Goal: Task Accomplishment & Management: Complete application form

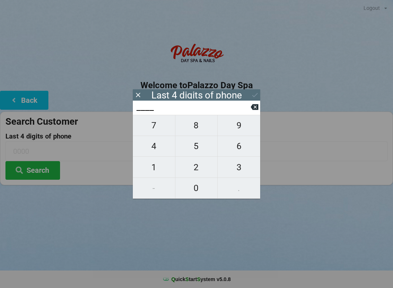
click at [239, 170] on span "3" at bounding box center [239, 166] width 43 height 15
type input "3___"
click at [163, 147] on span "4" at bounding box center [154, 145] width 42 height 15
type input "34__"
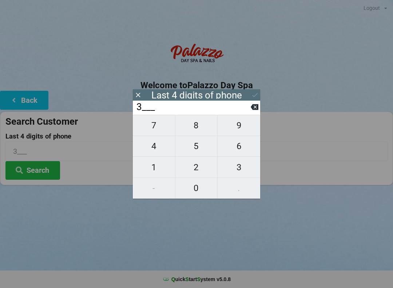
type input "34__"
click at [159, 143] on span "4" at bounding box center [154, 145] width 42 height 15
type input "344_"
click at [240, 169] on span "3" at bounding box center [239, 166] width 43 height 15
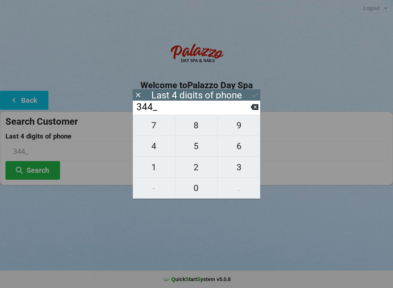
type input "3443"
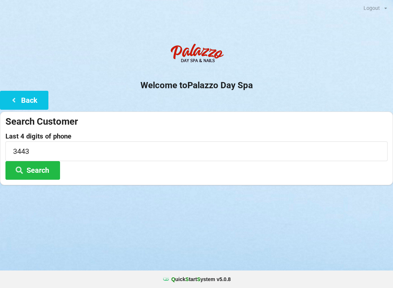
click at [307, 178] on div "Last 4 digits of phone 3443 Search" at bounding box center [196, 156] width 382 height 47
click at [46, 168] on button "Search" at bounding box center [32, 170] width 55 height 19
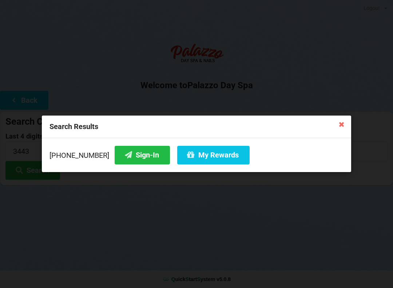
click at [138, 157] on button "Sign-In" at bounding box center [142, 155] width 55 height 19
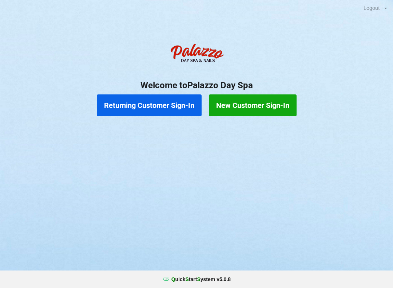
click at [172, 102] on button "Returning Customer Sign-In" at bounding box center [149, 105] width 105 height 22
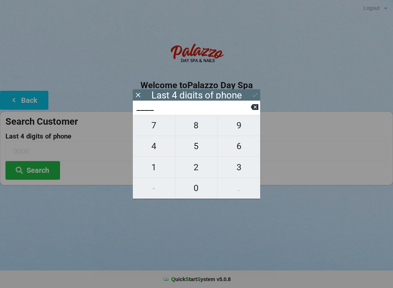
click at [243, 153] on span "6" at bounding box center [239, 145] width 43 height 15
type input "6___"
click at [157, 168] on span "1" at bounding box center [154, 166] width 42 height 15
type input "61__"
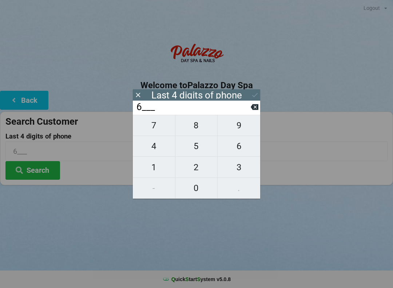
type input "61__"
click at [192, 170] on span "2" at bounding box center [197, 166] width 42 height 15
type input "612_"
click at [242, 130] on span "9" at bounding box center [239, 125] width 43 height 15
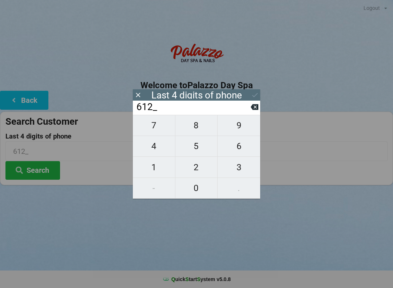
type input "6129"
click at [258, 91] on icon at bounding box center [255, 95] width 8 height 8
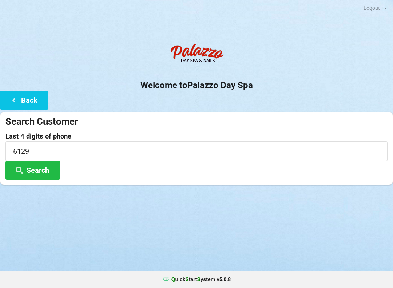
click at [46, 170] on button "Search" at bounding box center [32, 170] width 55 height 19
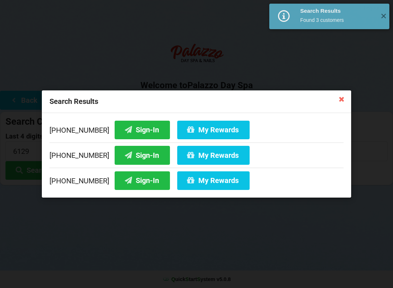
click at [138, 133] on button "Sign-In" at bounding box center [142, 130] width 55 height 19
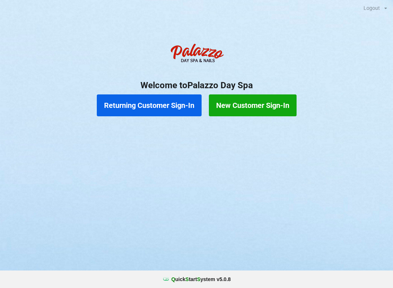
click at [176, 109] on button "Returning Customer Sign-In" at bounding box center [149, 105] width 105 height 22
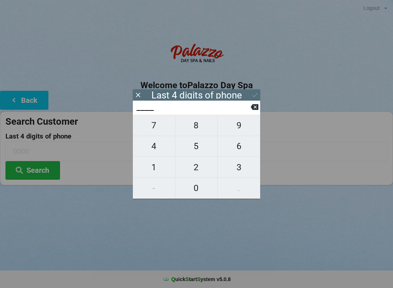
click at [198, 127] on span "8" at bounding box center [197, 125] width 42 height 15
type input "8___"
click at [198, 128] on span "8" at bounding box center [197, 125] width 42 height 15
type input "88__"
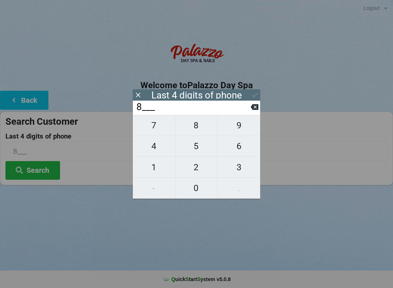
type input "88__"
click at [198, 147] on span "5" at bounding box center [197, 145] width 42 height 15
type input "885_"
click at [198, 148] on span "5" at bounding box center [197, 145] width 42 height 15
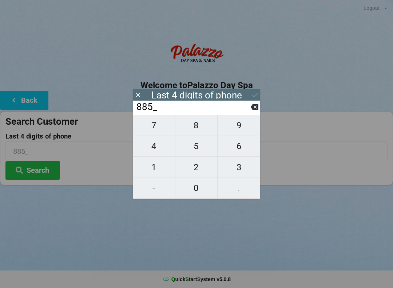
type input "8855"
click at [108, 236] on div "Logout Logout Sign-In Welcome to Palazzo Day Spa Back Search Customer Last 4 di…" at bounding box center [196, 144] width 393 height 288
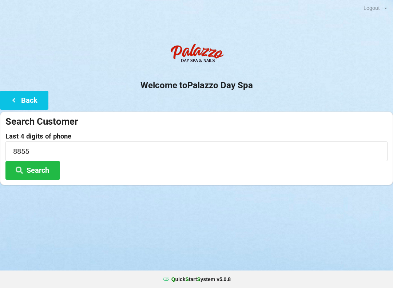
click at [53, 169] on button "Search" at bounding box center [32, 170] width 55 height 19
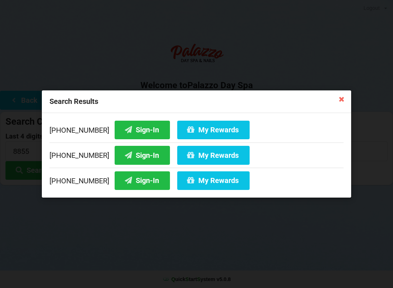
click at [138, 157] on button "Sign-In" at bounding box center [142, 155] width 55 height 19
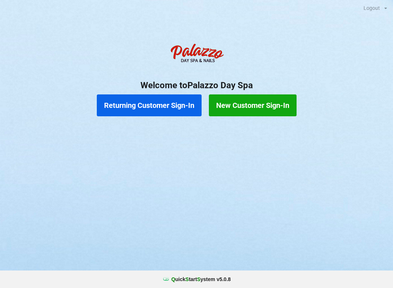
click at [162, 110] on button "Returning Customer Sign-In" at bounding box center [149, 105] width 105 height 22
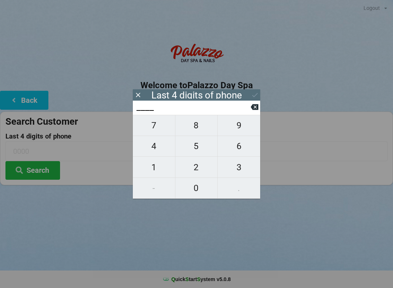
click at [239, 150] on span "6" at bounding box center [239, 145] width 43 height 15
type input "6___"
click at [193, 171] on span "2" at bounding box center [197, 166] width 42 height 15
type input "62__"
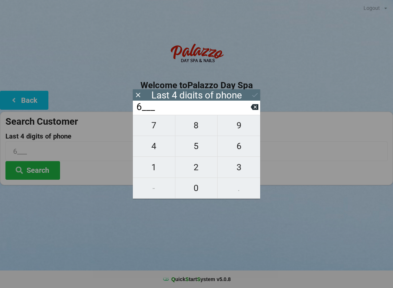
type input "62__"
click at [149, 132] on span "7" at bounding box center [154, 125] width 42 height 15
type input "627_"
click at [239, 128] on span "9" at bounding box center [239, 125] width 43 height 15
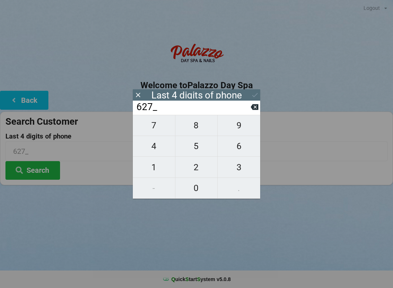
type input "6279"
click at [256, 96] on icon at bounding box center [255, 95] width 8 height 8
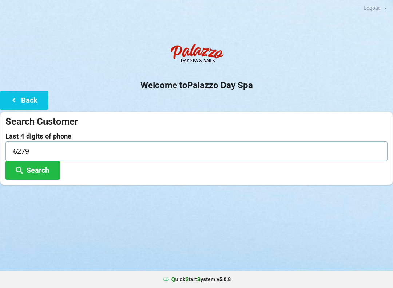
click at [45, 142] on input "6279" at bounding box center [196, 150] width 382 height 19
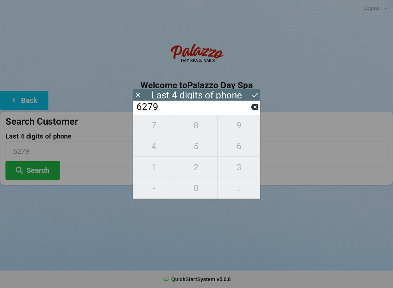
click at [254, 105] on button at bounding box center [255, 107] width 8 height 10
click at [248, 106] on input "627_" at bounding box center [193, 107] width 115 height 12
click at [250, 111] on input "627_" at bounding box center [193, 107] width 115 height 12
click at [251, 113] on input "627_" at bounding box center [193, 107] width 115 height 12
click at [253, 106] on icon at bounding box center [255, 107] width 8 height 8
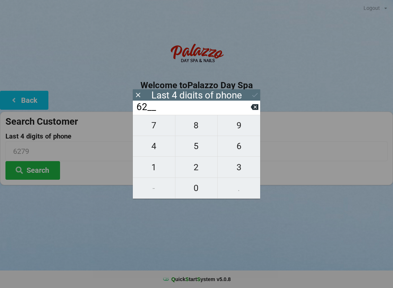
click at [253, 109] on icon at bounding box center [255, 107] width 8 height 6
click at [248, 107] on input "6___" at bounding box center [193, 107] width 115 height 12
click at [251, 105] on button at bounding box center [255, 107] width 8 height 10
type input "____"
click at [149, 132] on span "7" at bounding box center [154, 125] width 42 height 15
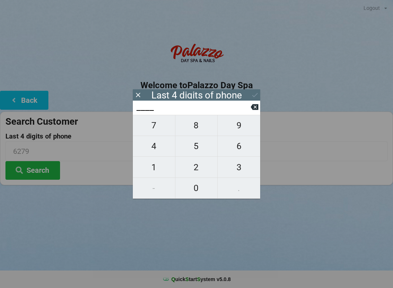
type input "7___"
click at [147, 146] on span "4" at bounding box center [154, 145] width 42 height 15
type input "74__"
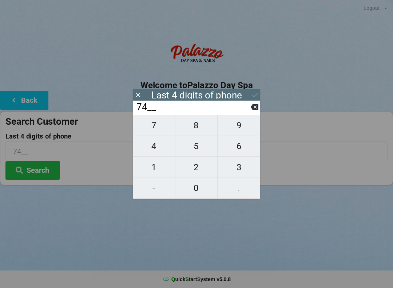
click at [150, 146] on span "4" at bounding box center [154, 145] width 42 height 15
type input "744_"
click at [239, 149] on span "6" at bounding box center [239, 145] width 43 height 15
type input "7446"
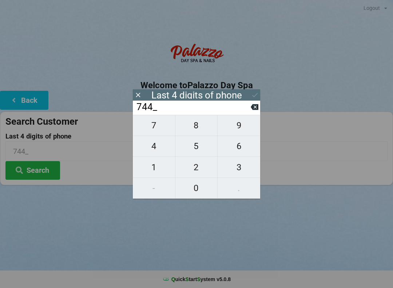
type input "7446"
click at [252, 92] on icon at bounding box center [255, 95] width 8 height 8
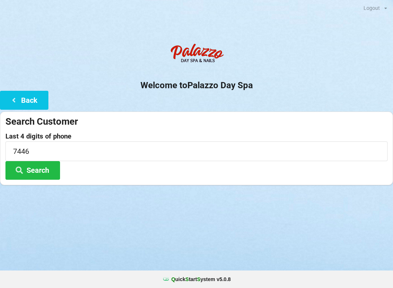
click at [23, 171] on icon at bounding box center [19, 169] width 9 height 6
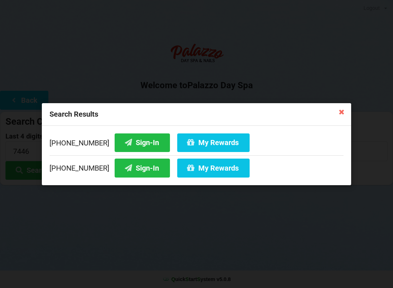
click at [127, 138] on button "Sign-In" at bounding box center [142, 142] width 55 height 19
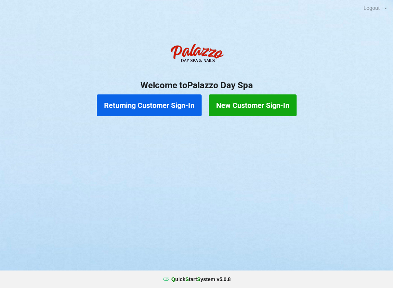
click at [123, 104] on button "Returning Customer Sign-In" at bounding box center [149, 105] width 105 height 22
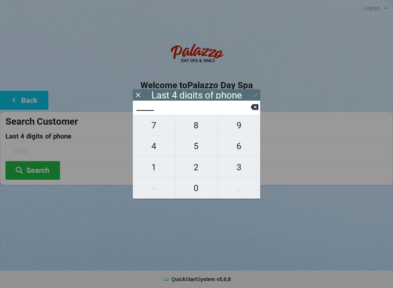
click at [152, 131] on span "7" at bounding box center [154, 125] width 42 height 15
type input "7___"
click at [153, 149] on span "4" at bounding box center [154, 145] width 42 height 15
type input "74__"
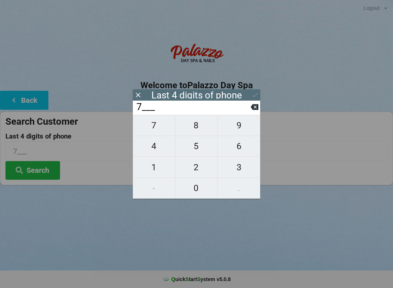
type input "74__"
click at [152, 149] on span "4" at bounding box center [154, 145] width 42 height 15
type input "744_"
click at [237, 152] on span "6" at bounding box center [239, 145] width 43 height 15
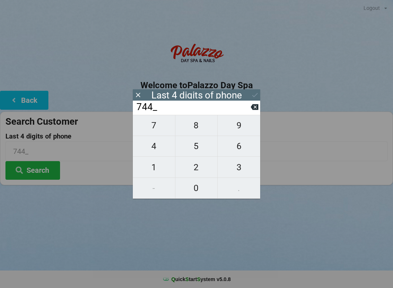
type input "7446"
click at [251, 94] on icon at bounding box center [255, 95] width 8 height 8
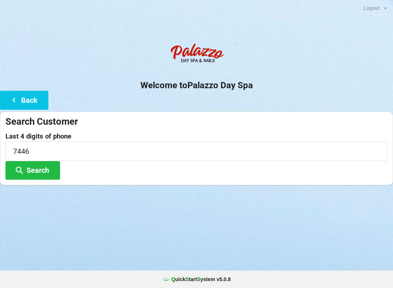
click at [23, 173] on icon at bounding box center [19, 169] width 9 height 6
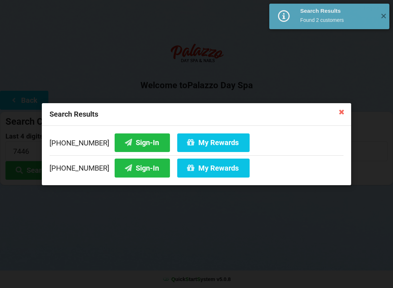
click at [124, 141] on icon at bounding box center [128, 142] width 9 height 6
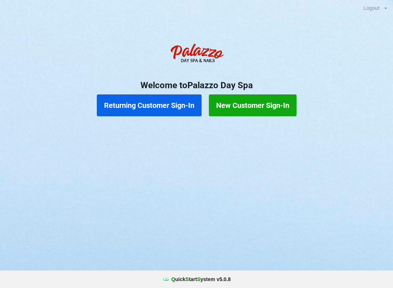
click at [133, 105] on button "Returning Customer Sign-In" at bounding box center [149, 105] width 105 height 22
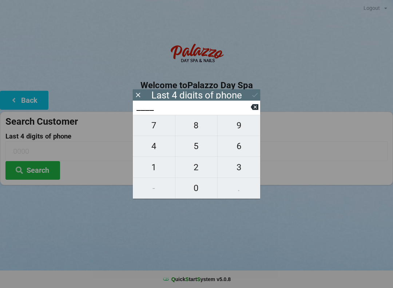
click at [137, 94] on icon at bounding box center [138, 95] width 8 height 8
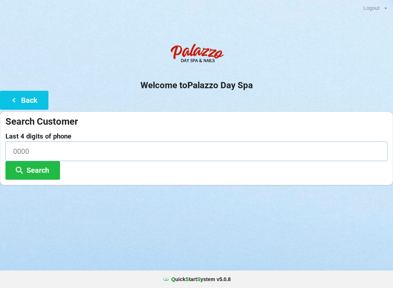
click at [61, 143] on input at bounding box center [196, 150] width 382 height 19
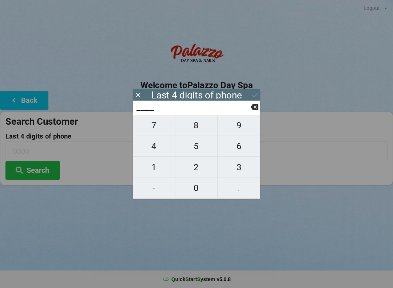
click at [155, 154] on span "4" at bounding box center [154, 145] width 42 height 15
type input "4___"
click at [203, 149] on span "5" at bounding box center [197, 145] width 42 height 15
type input "45__"
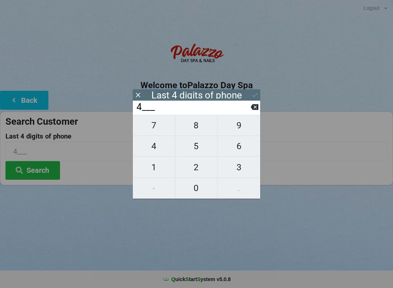
type input "45__"
click at [196, 172] on span "2" at bounding box center [197, 166] width 42 height 15
type input "452_"
click at [202, 171] on span "2" at bounding box center [197, 166] width 42 height 15
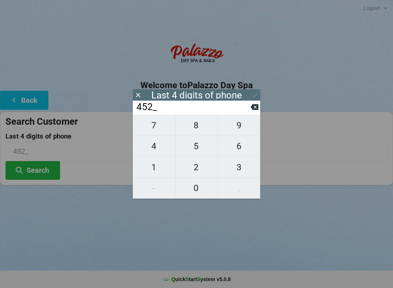
type input "4522"
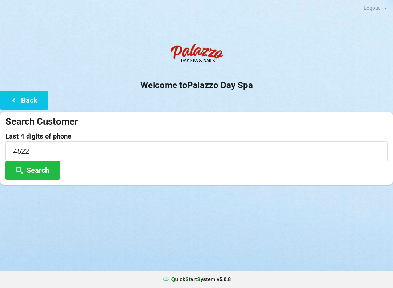
click at [28, 173] on button "Search" at bounding box center [32, 170] width 55 height 19
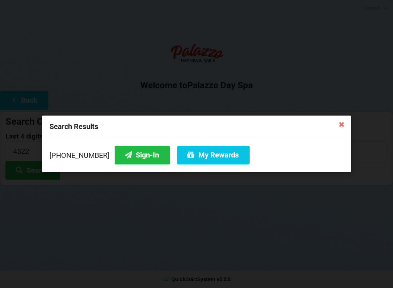
click at [126, 149] on button "Sign-In" at bounding box center [142, 155] width 55 height 19
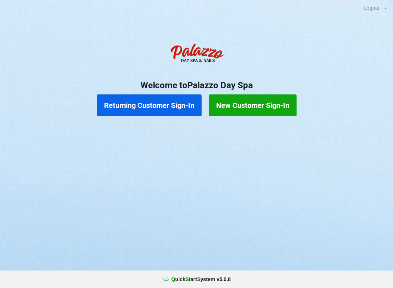
click at [162, 91] on div "Returning Customer Sign-In New Customer Sign-In" at bounding box center [196, 105] width 393 height 29
click at [145, 111] on button "Returning Customer Sign-In" at bounding box center [149, 105] width 105 height 22
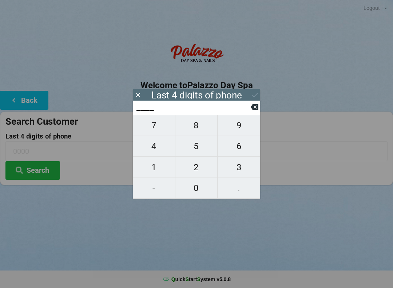
click at [198, 192] on span "0" at bounding box center [197, 187] width 42 height 15
type input "0___"
click at [238, 121] on button "9" at bounding box center [239, 125] width 43 height 21
type input "09__"
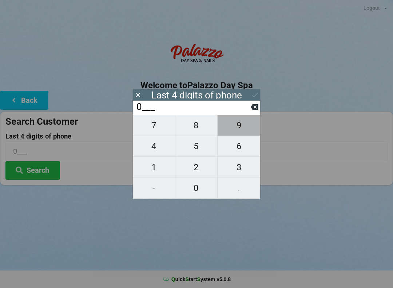
type input "09__"
click at [241, 166] on span "3" at bounding box center [239, 166] width 43 height 15
type input "093_"
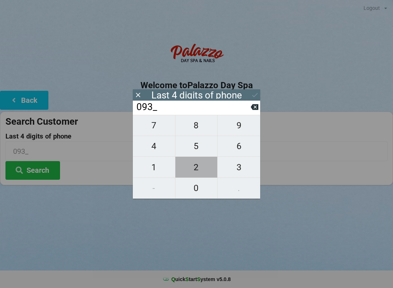
click at [193, 167] on span "2" at bounding box center [197, 166] width 42 height 15
type input "0932"
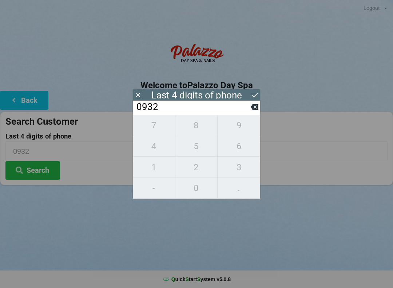
click at [253, 92] on icon at bounding box center [255, 95] width 8 height 8
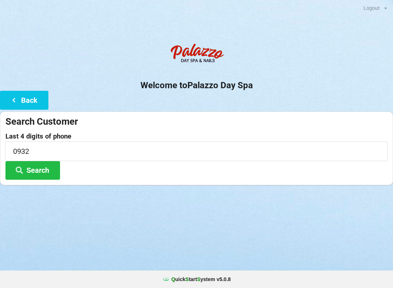
click at [41, 172] on button "Search" at bounding box center [32, 170] width 55 height 19
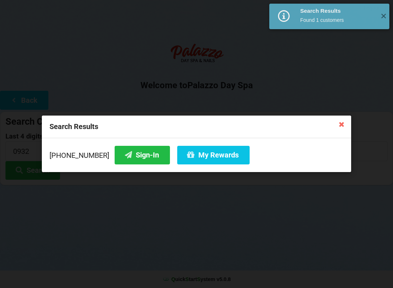
click at [130, 153] on button "Sign-In" at bounding box center [142, 155] width 55 height 19
